Goal: Task Accomplishment & Management: Manage account settings

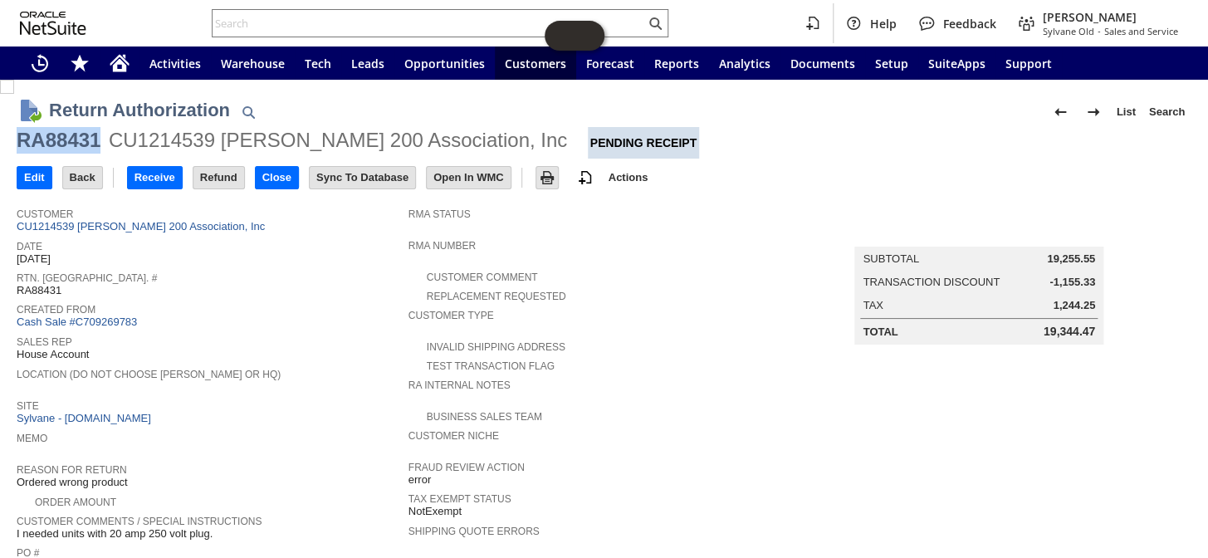
drag, startPoint x: 100, startPoint y: 139, endPoint x: 4, endPoint y: 138, distance: 95.5
copy div "RA88431"
drag, startPoint x: 26, startPoint y: 174, endPoint x: 628, endPoint y: 361, distance: 631.3
click at [631, 360] on form "Return Authorization List Search RA88431 CU1214539 Winston Towers 200 Associati…" at bounding box center [604, 496] width 1175 height 824
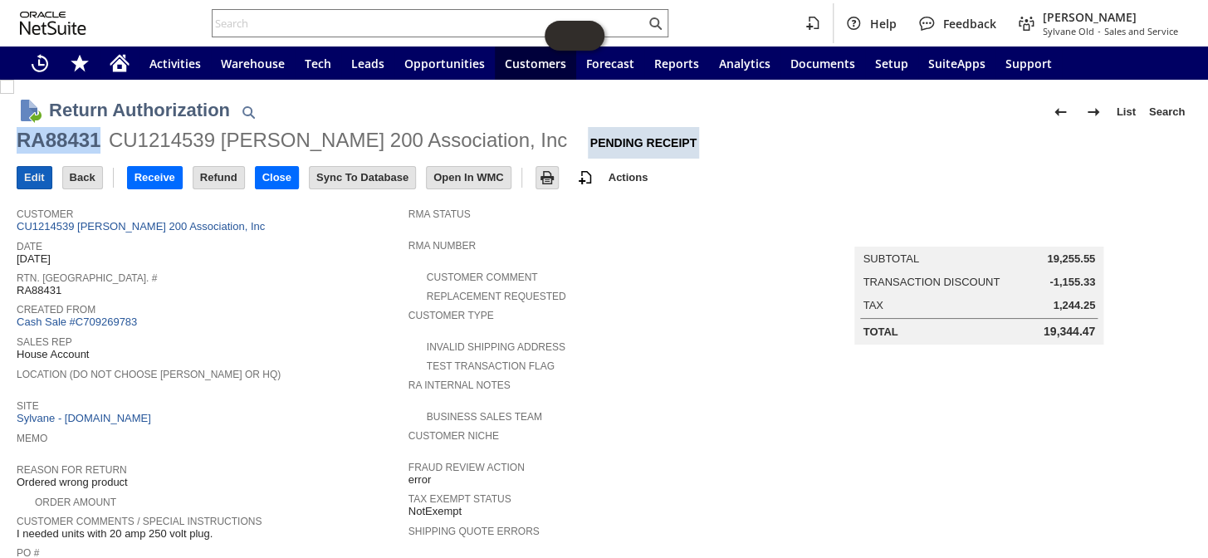
click at [27, 177] on input "Edit" at bounding box center [34, 178] width 34 height 22
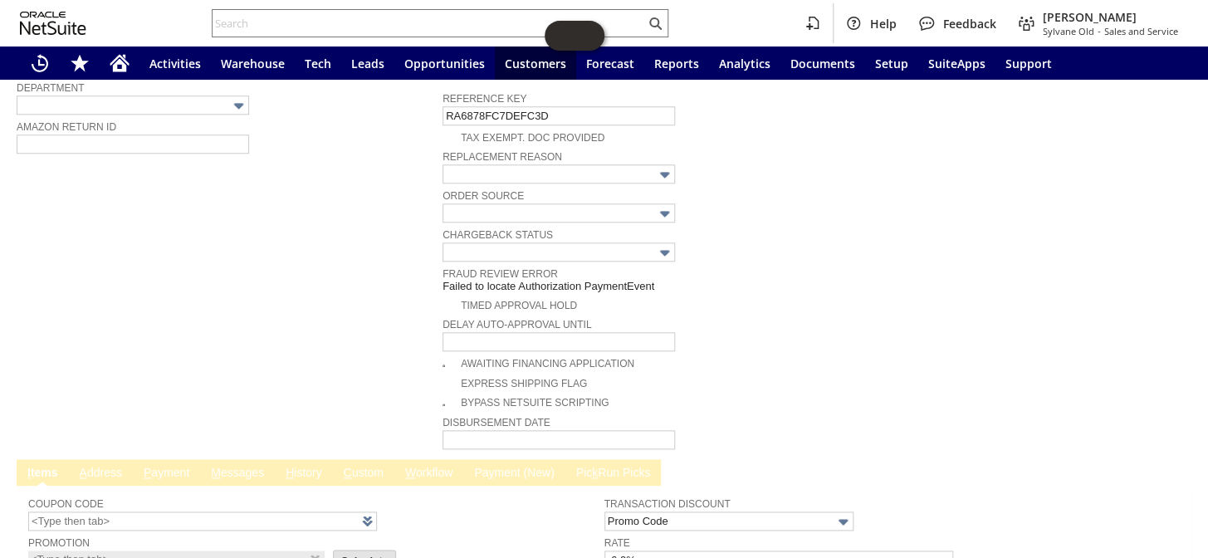
scroll to position [957, 0]
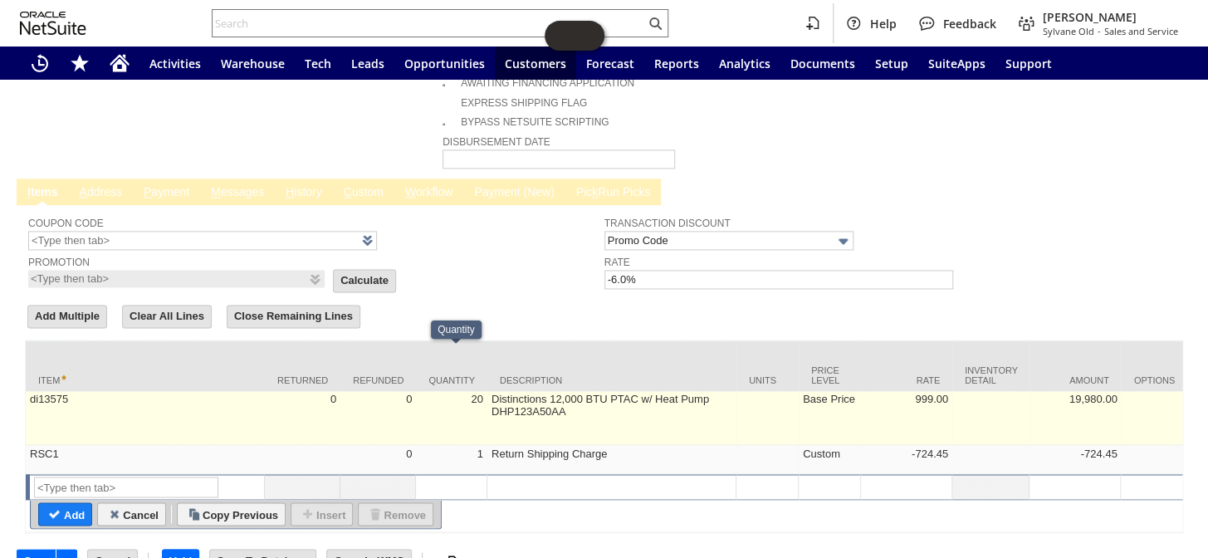
click at [482, 391] on td "20" at bounding box center [451, 418] width 71 height 54
type input "20"
type input "di13575"
type input "OK"
type input "Make Copy"
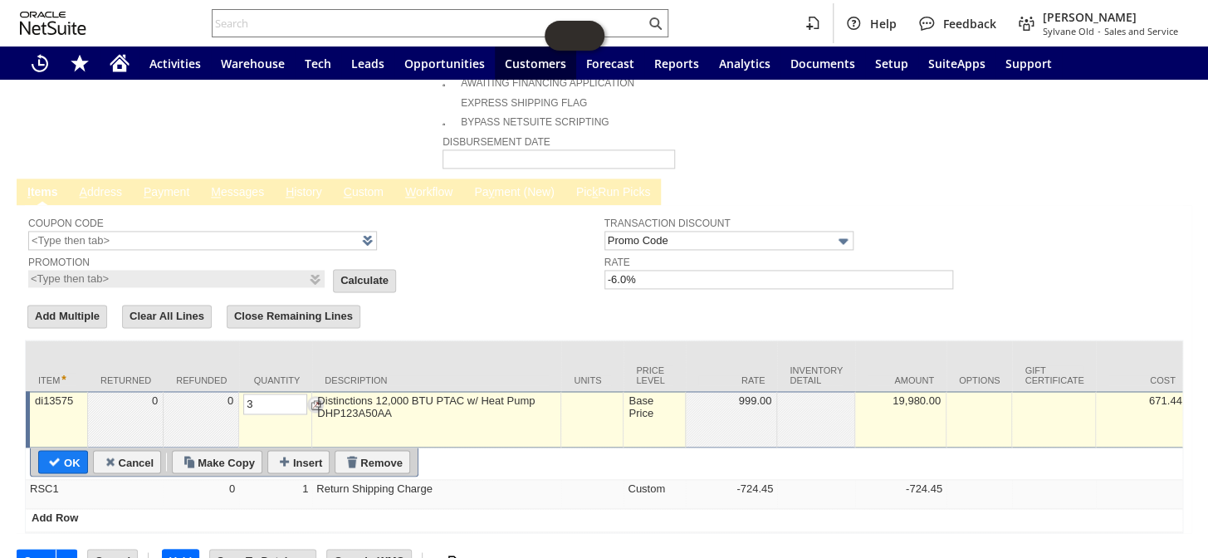
type input "3"
click at [477, 302] on form "Add Multiple Clear All Lines Close Remaining Lines Line Items All Item * Return…" at bounding box center [604, 417] width 1158 height 231
click at [66, 451] on input "OK" at bounding box center [63, 462] width 48 height 22
type input "Add"
type input "Copy Previous"
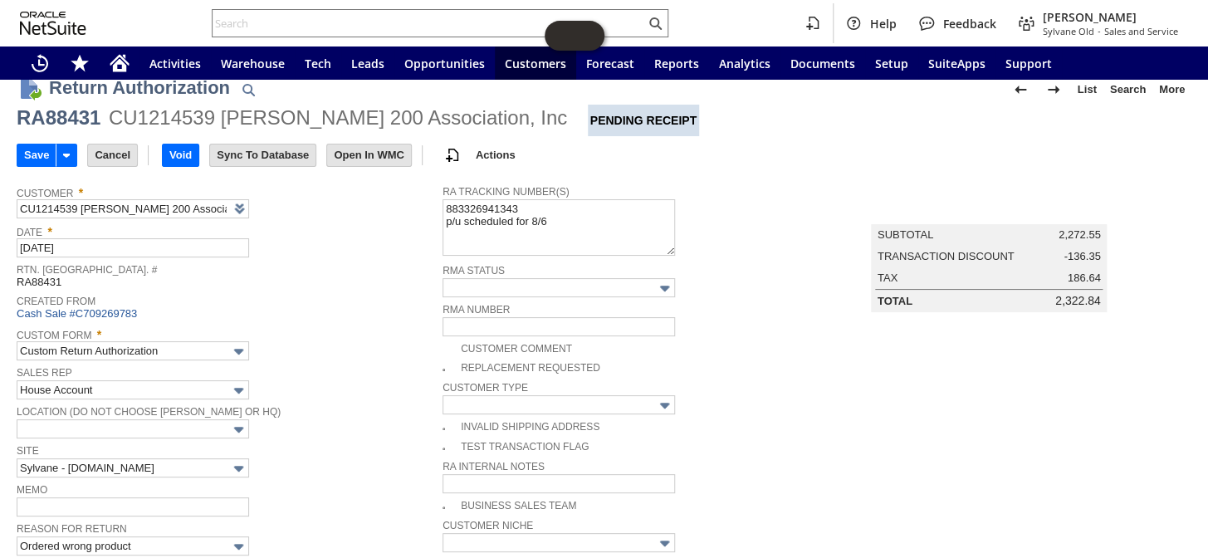
scroll to position [0, 0]
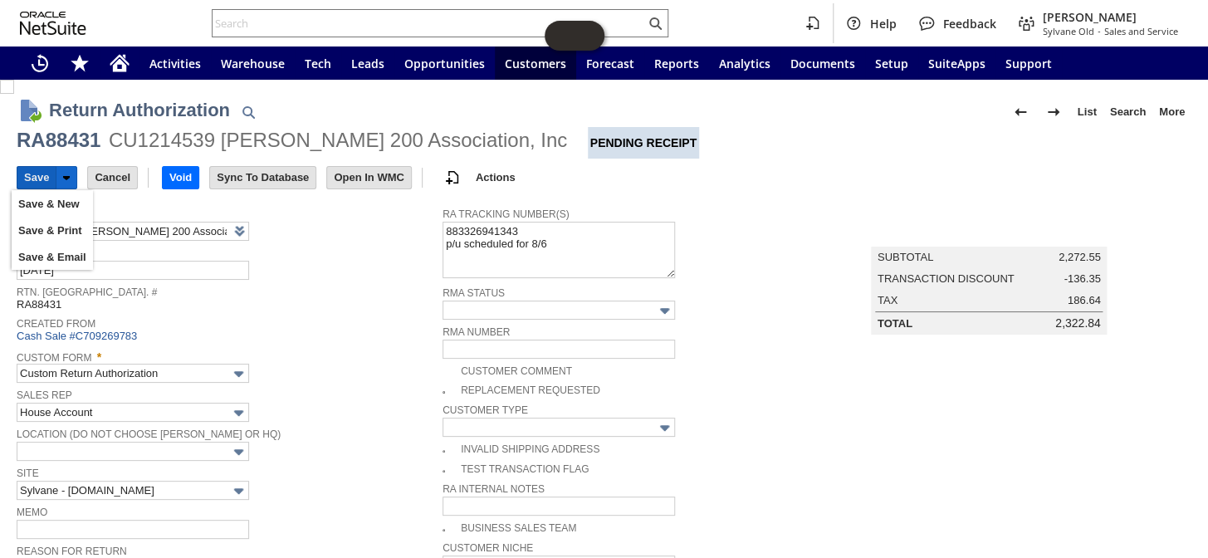
click at [41, 174] on input "Save" at bounding box center [36, 178] width 38 height 22
